Goal: Navigation & Orientation: Find specific page/section

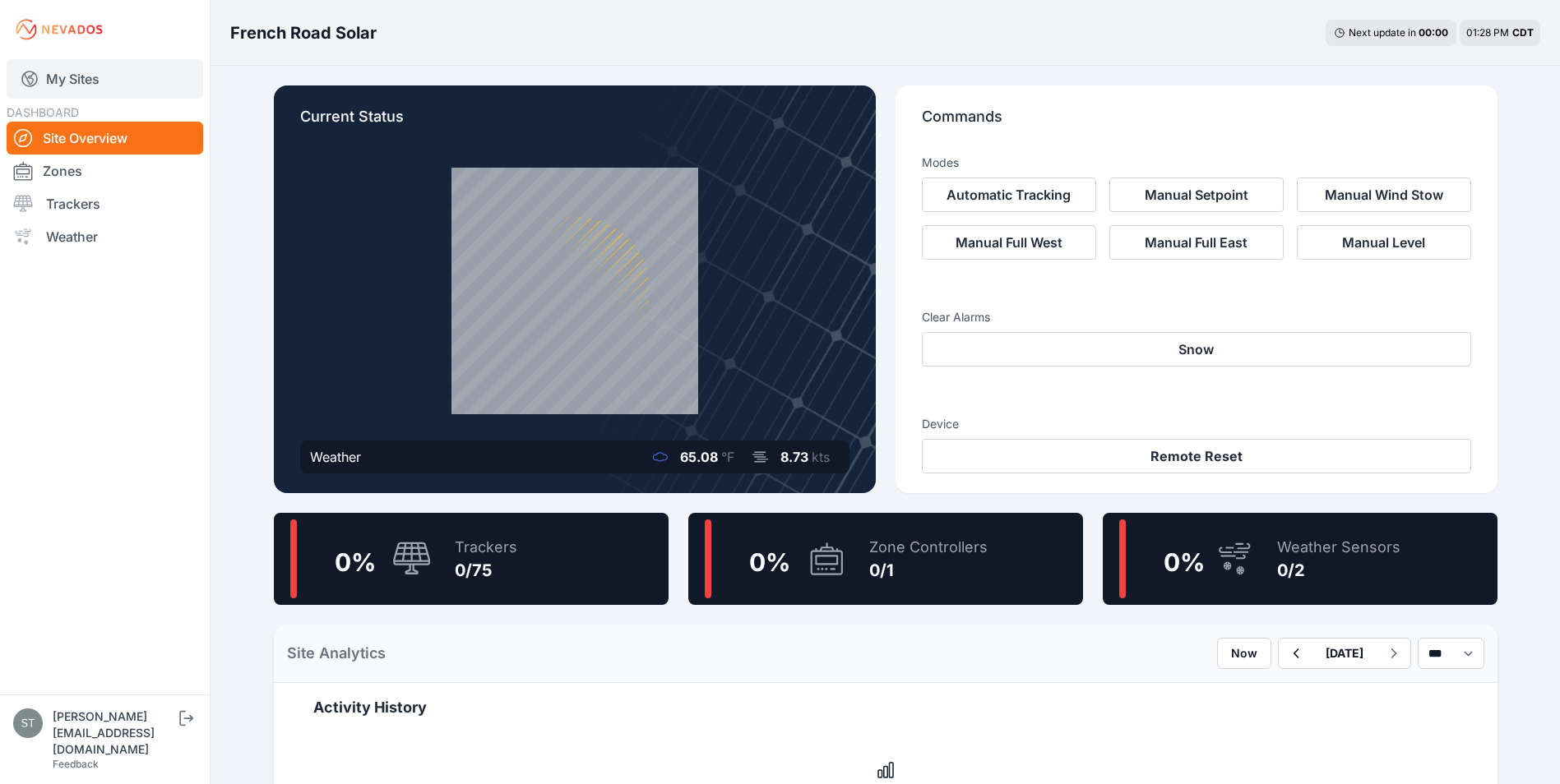
drag, startPoint x: 0, startPoint y: 0, endPoint x: 58, endPoint y: 69, distance: 90.1
click at [58, 69] on link "My Sites" at bounding box center [105, 78] width 197 height 40
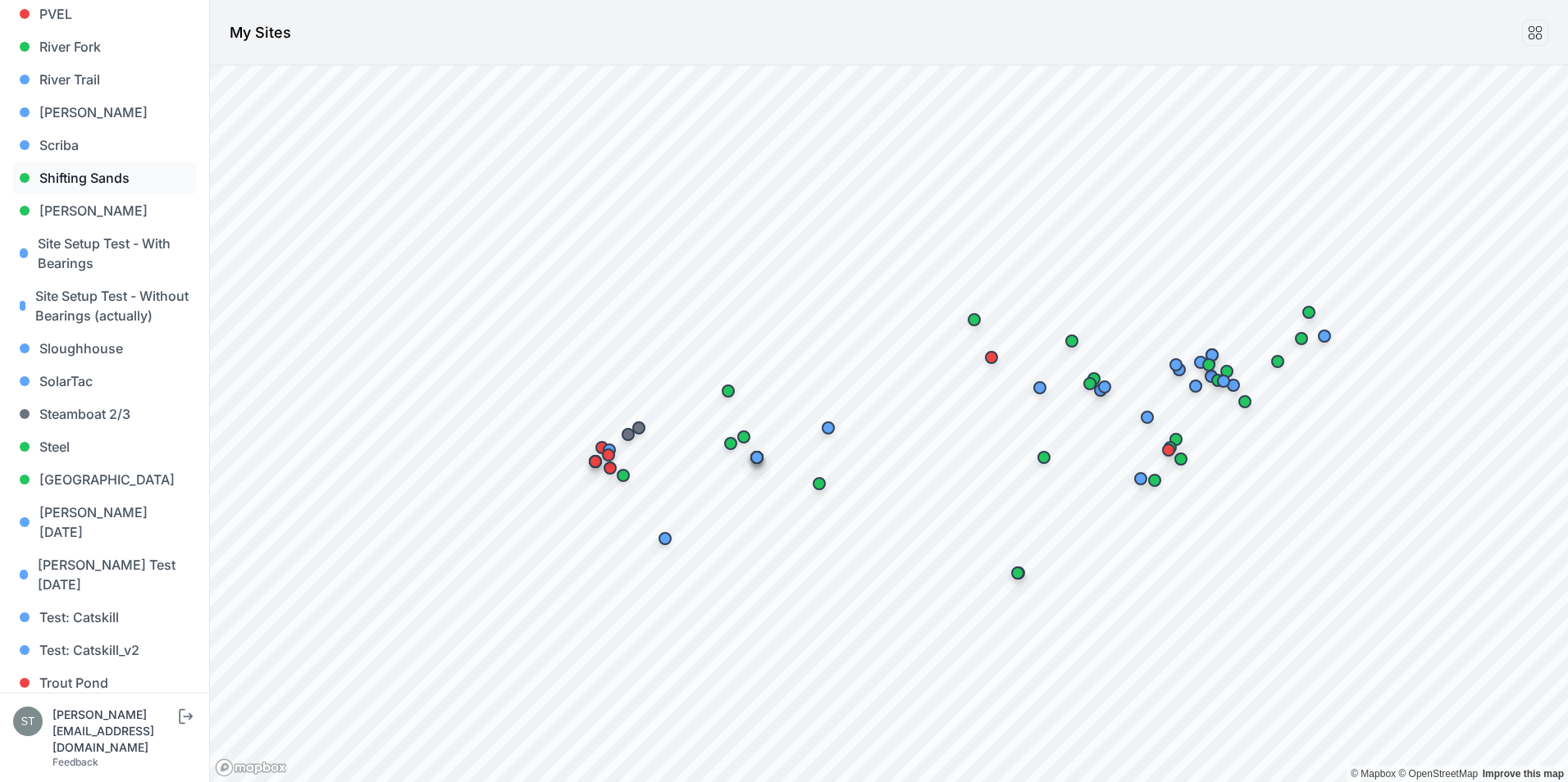
scroll to position [1550, 0]
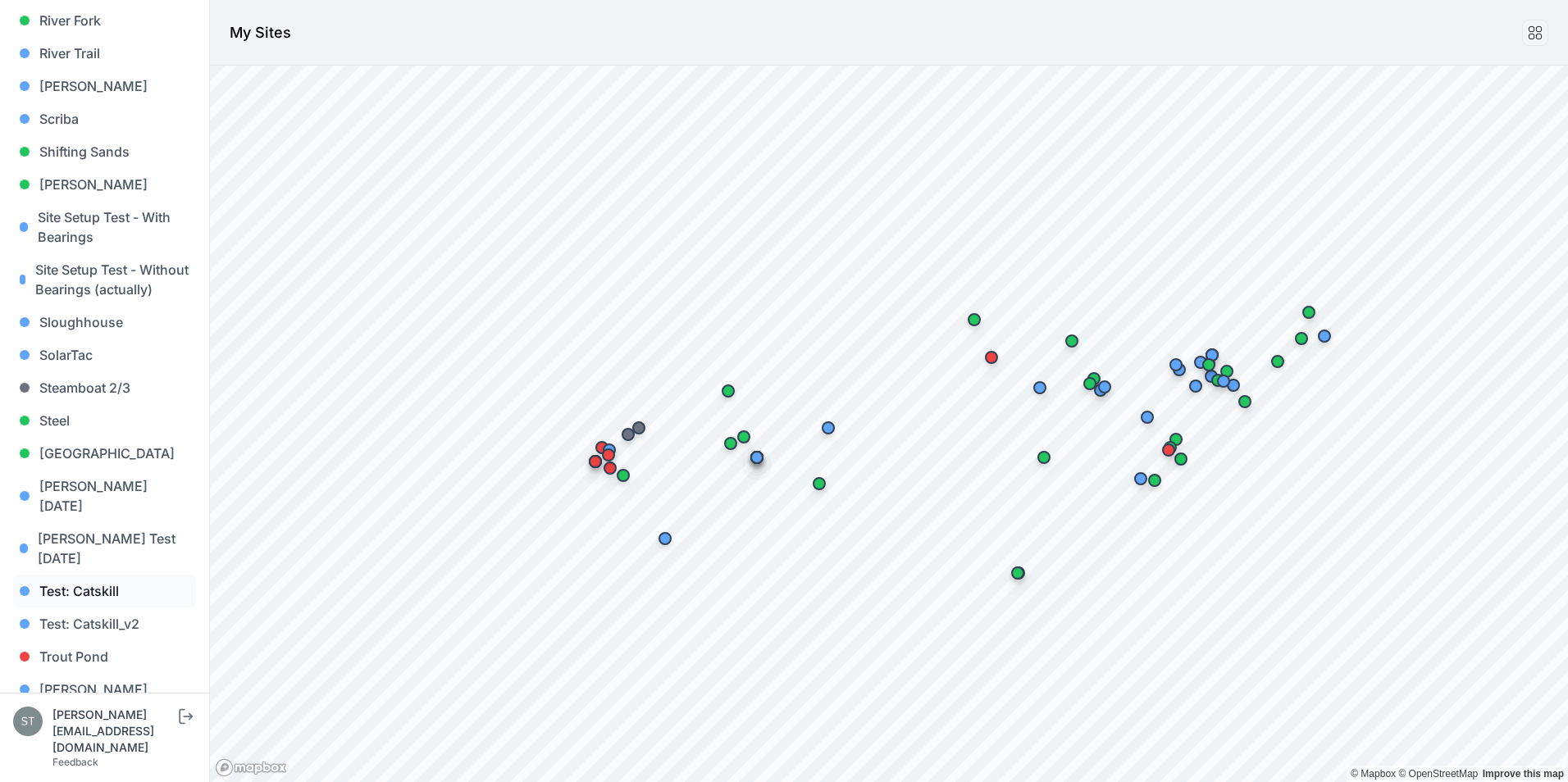
click at [65, 575] on link "Test: Catskill" at bounding box center [104, 591] width 183 height 33
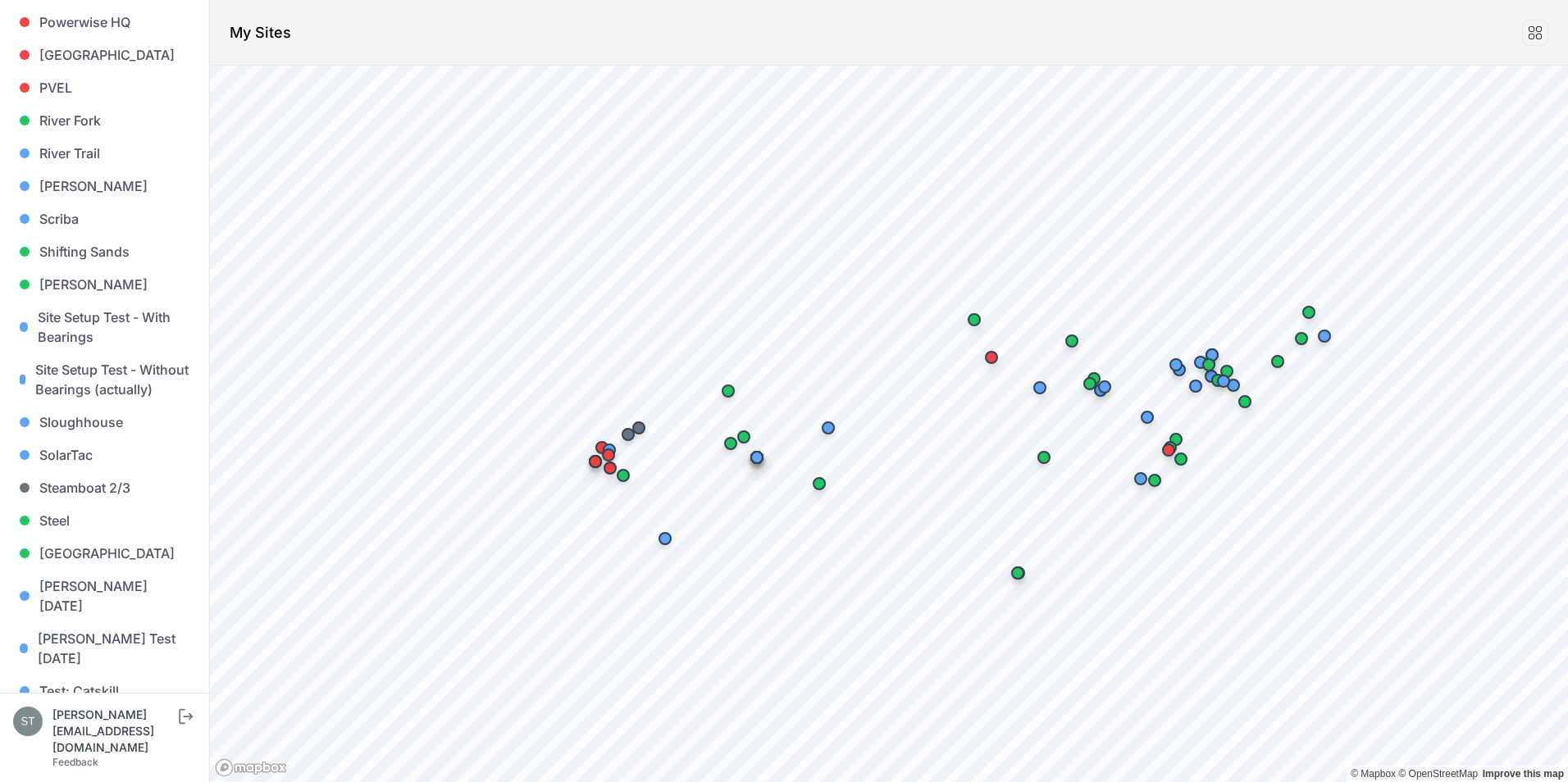
scroll to position [1550, 0]
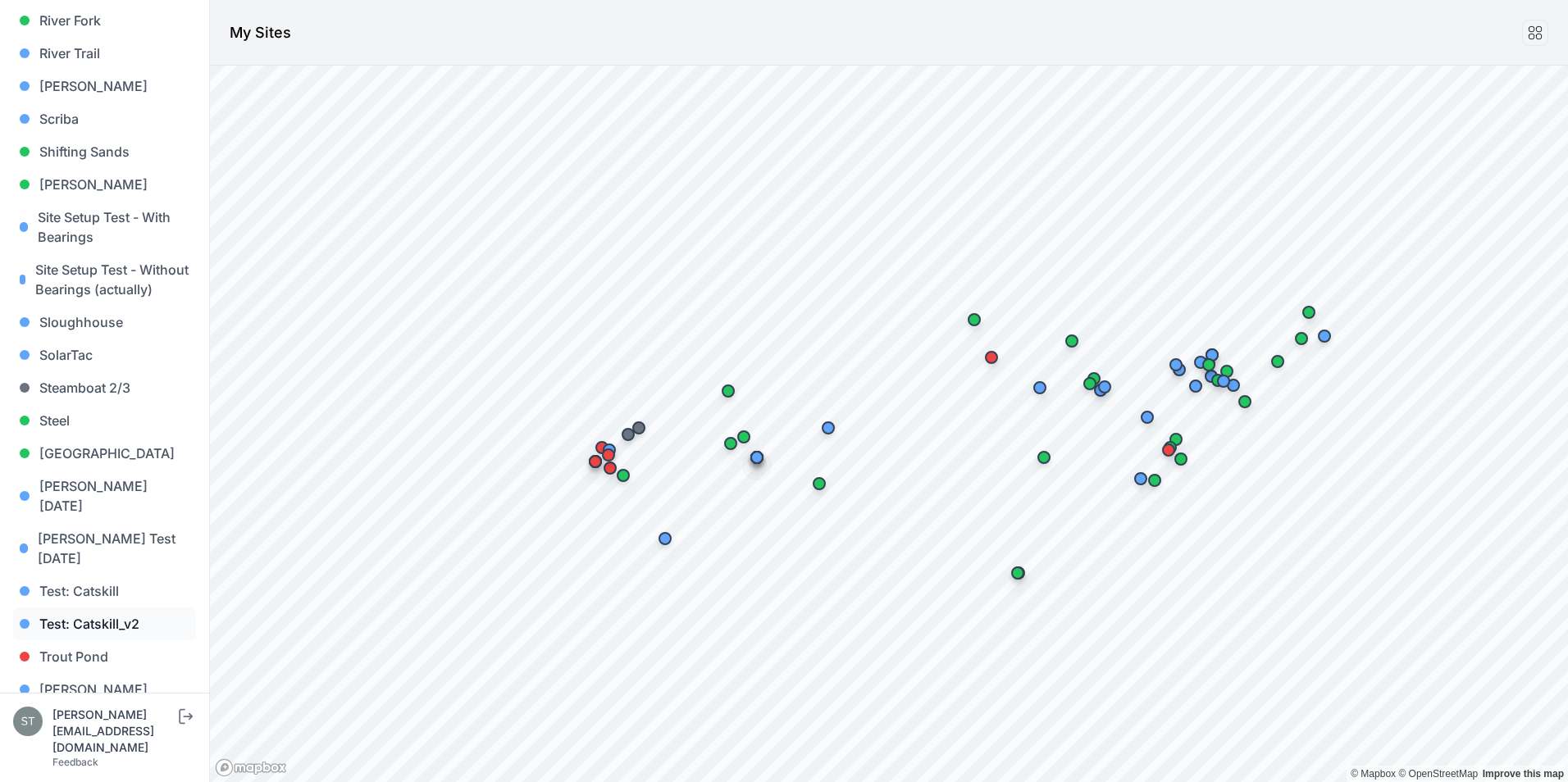
click at [96, 608] on link "Test: Catskill_v2" at bounding box center [104, 624] width 183 height 33
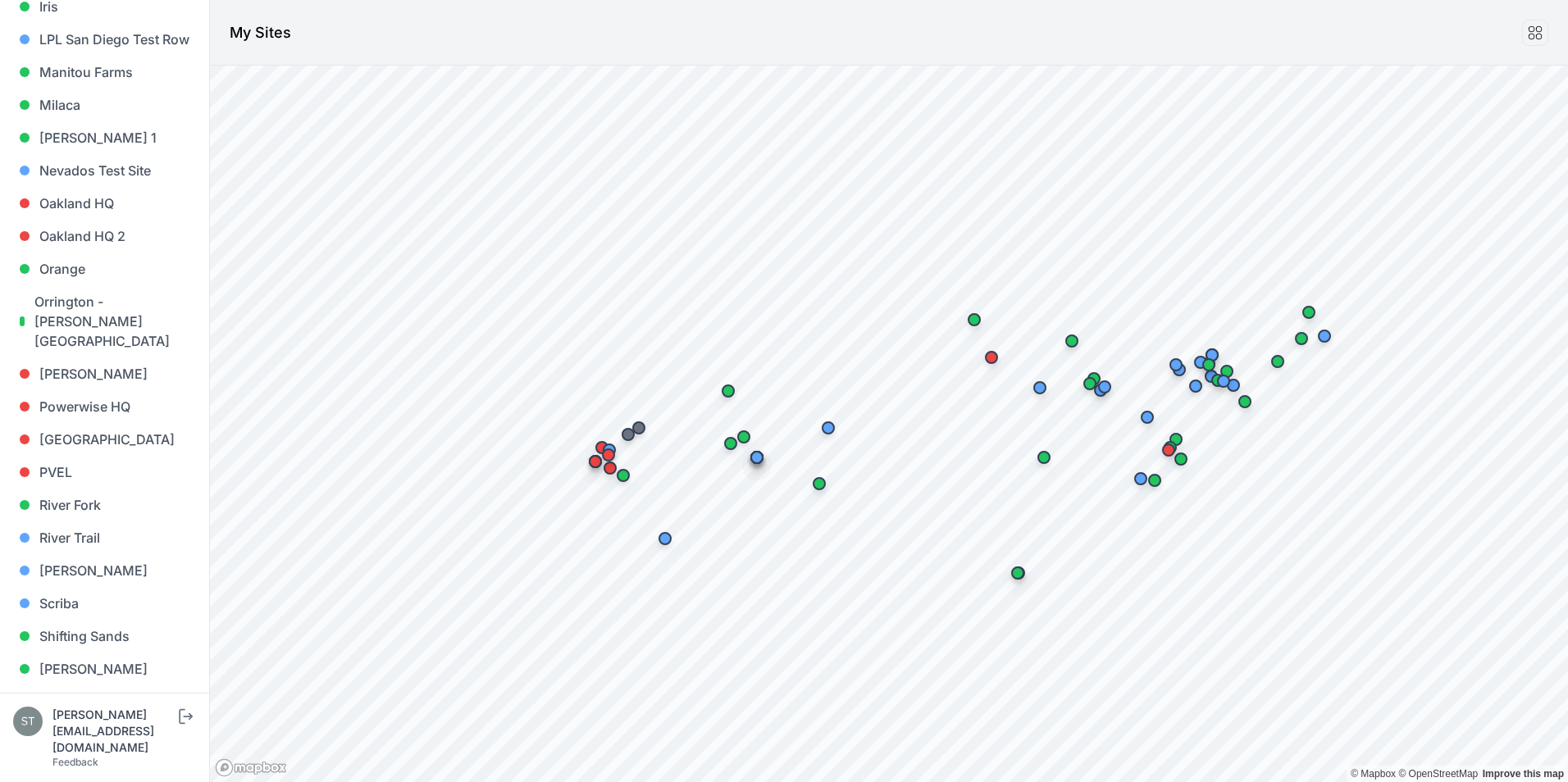
scroll to position [1550, 0]
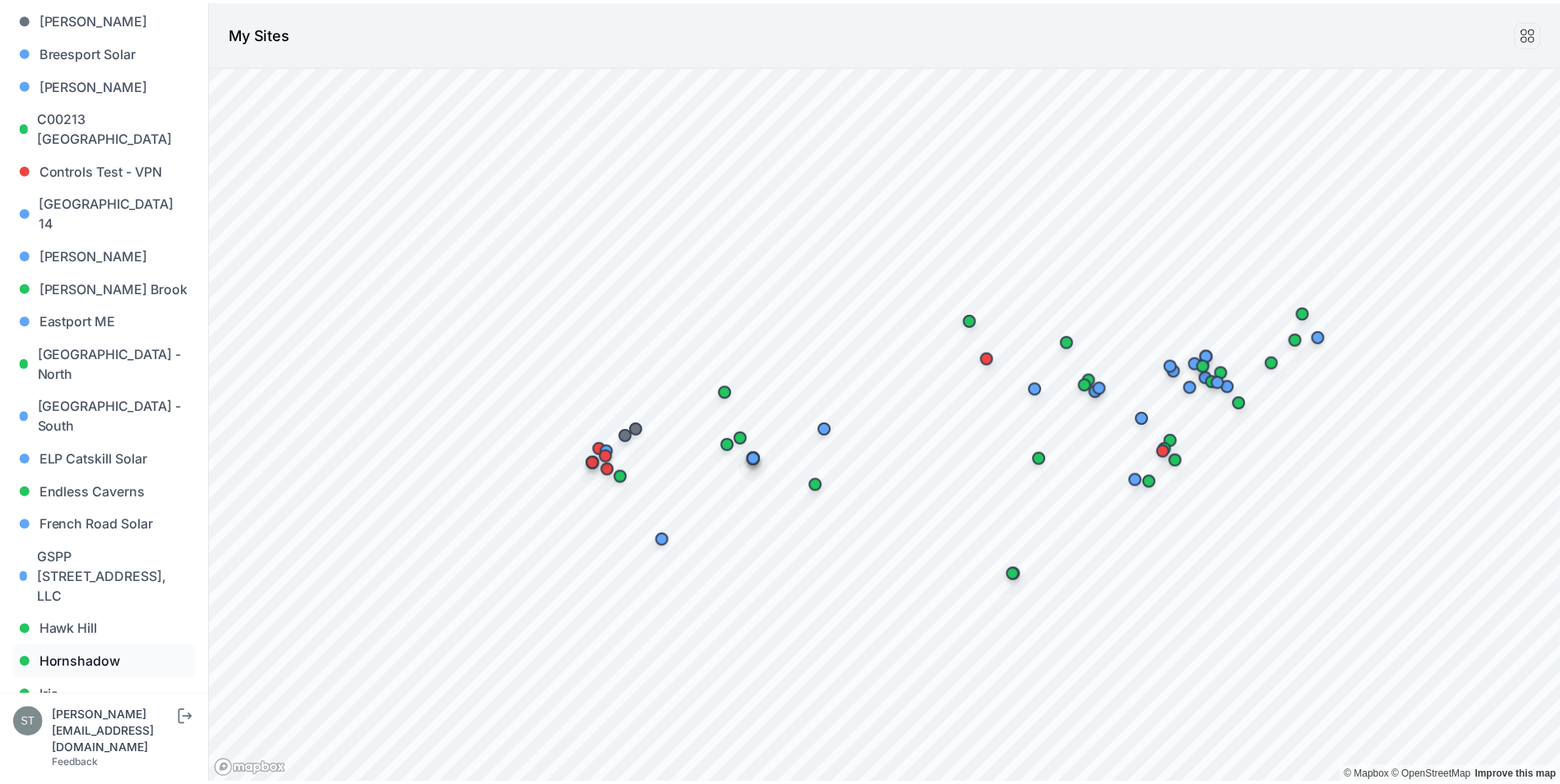
scroll to position [411, 0]
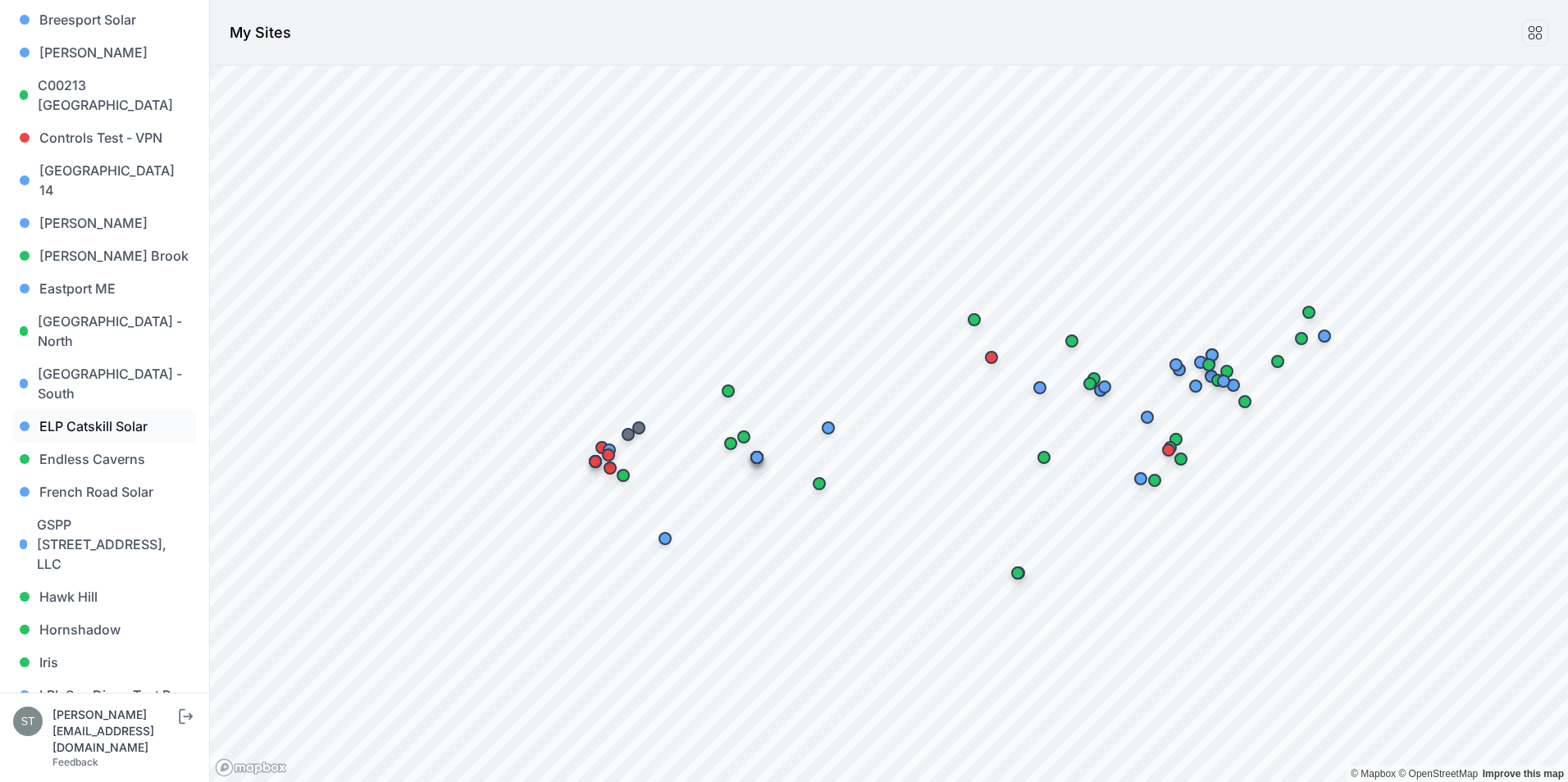
click at [75, 410] on link "ELP Catskill Solar" at bounding box center [104, 427] width 183 height 33
